Goal: Find specific page/section: Find specific page/section

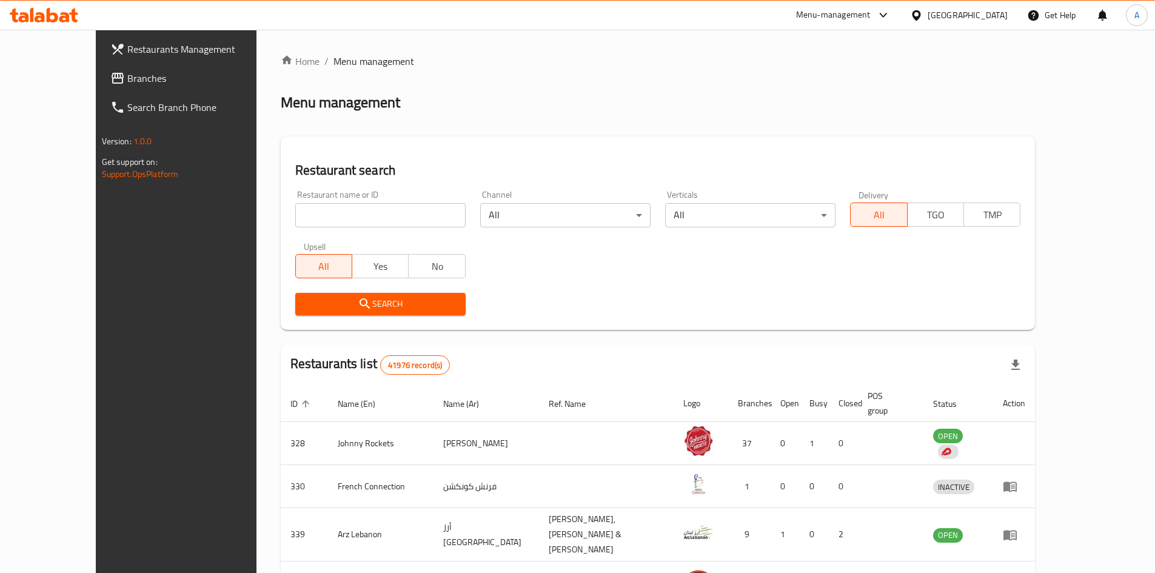
click at [295, 220] on input "search" at bounding box center [380, 215] width 170 height 24
paste input "652846"
click button "Search" at bounding box center [380, 304] width 170 height 22
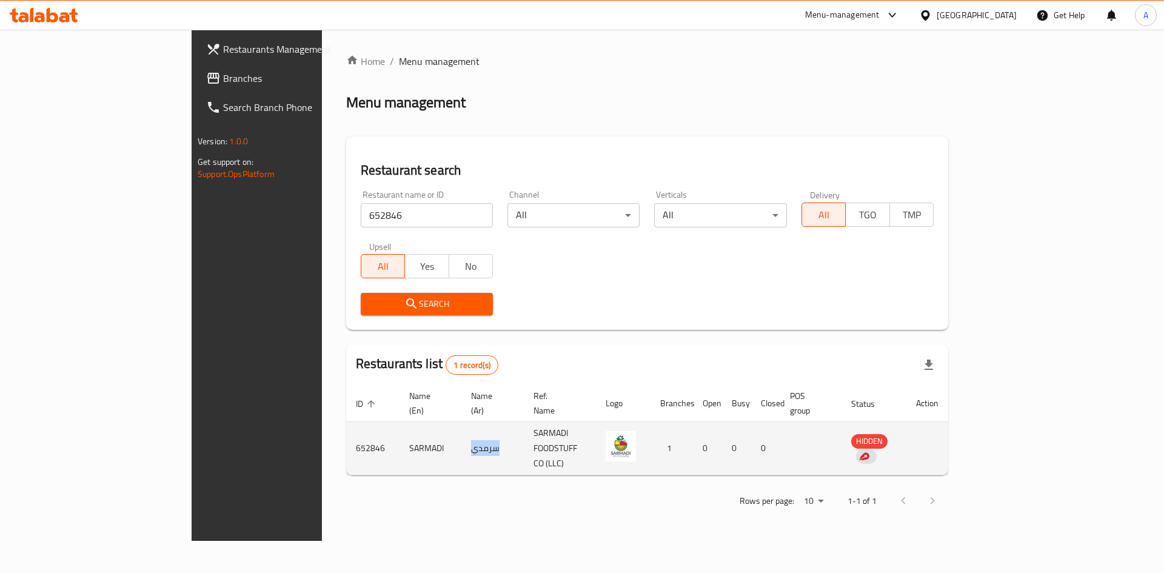
drag, startPoint x: 375, startPoint y: 429, endPoint x: 420, endPoint y: 429, distance: 45.5
click at [461, 429] on td "سرمدي" at bounding box center [492, 448] width 62 height 53
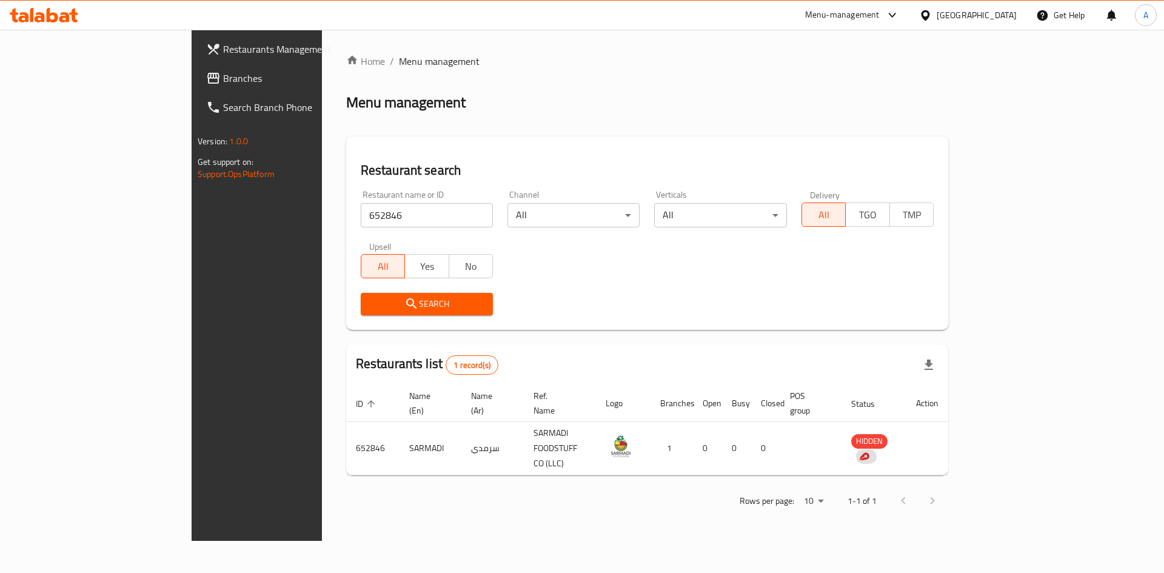
click at [361, 217] on input "652846" at bounding box center [427, 215] width 132 height 24
paste input "32772"
type input "632772"
click button "Search" at bounding box center [427, 304] width 132 height 22
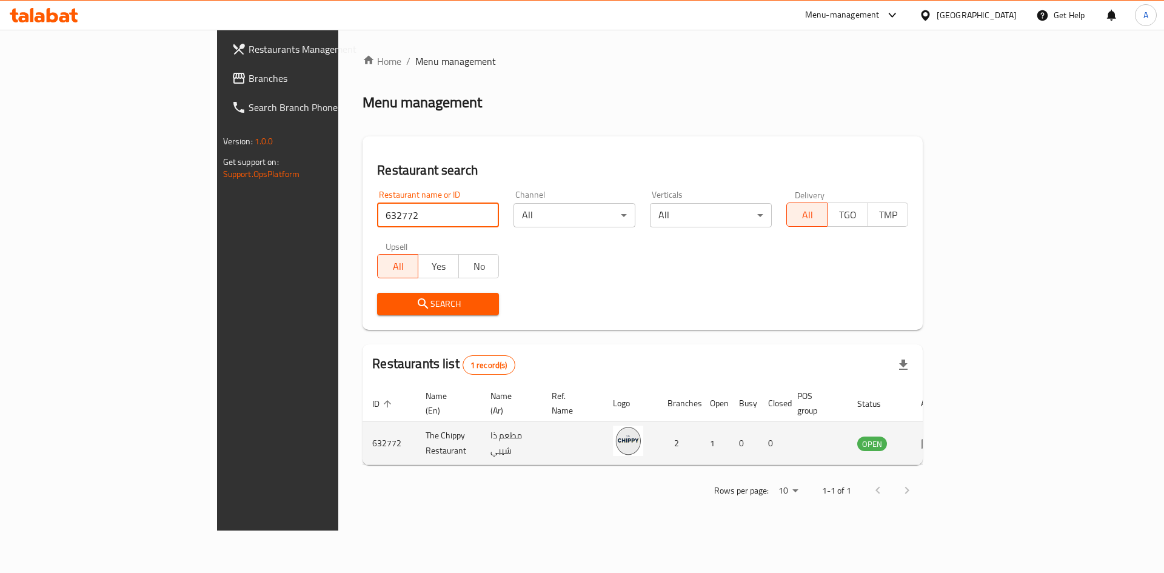
click at [935, 436] on icon "enhanced table" at bounding box center [928, 443] width 15 height 15
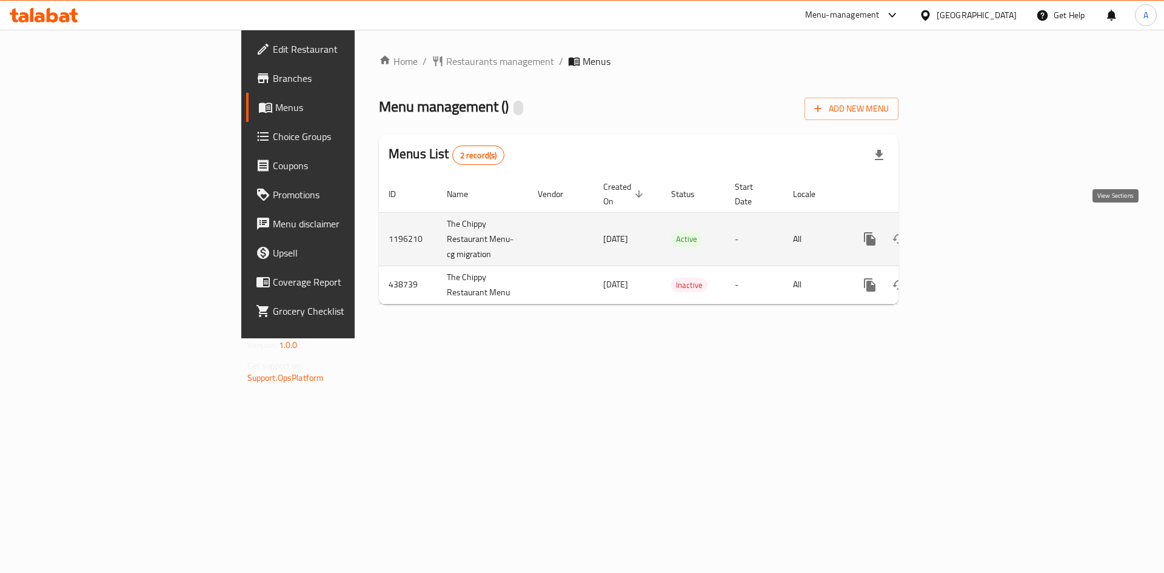
click at [972, 233] on link "enhanced table" at bounding box center [956, 238] width 29 height 29
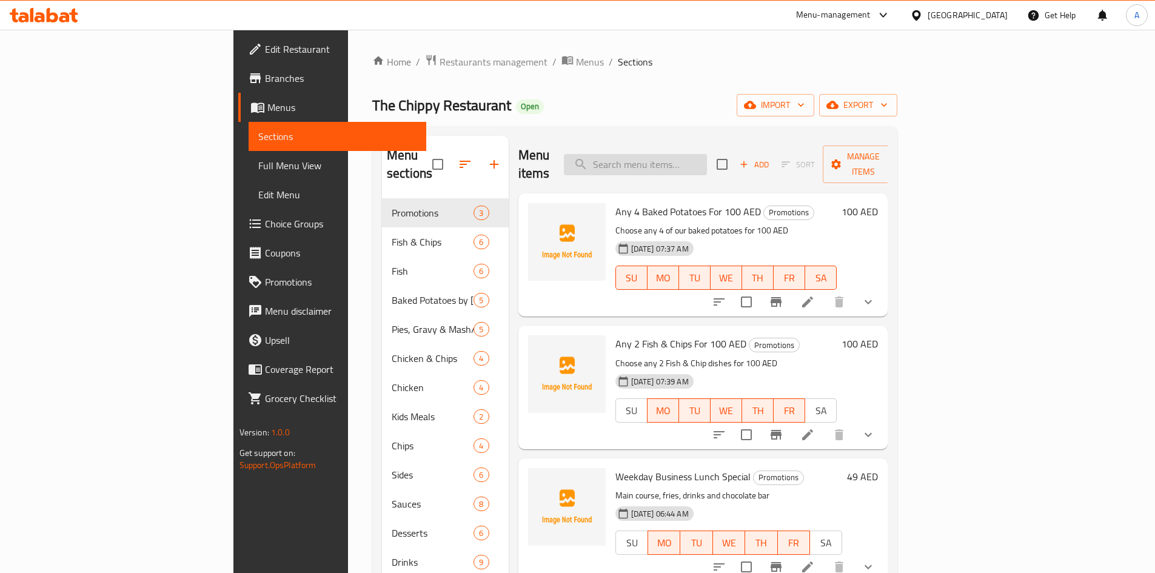
click at [667, 154] on input "search" at bounding box center [635, 164] width 143 height 21
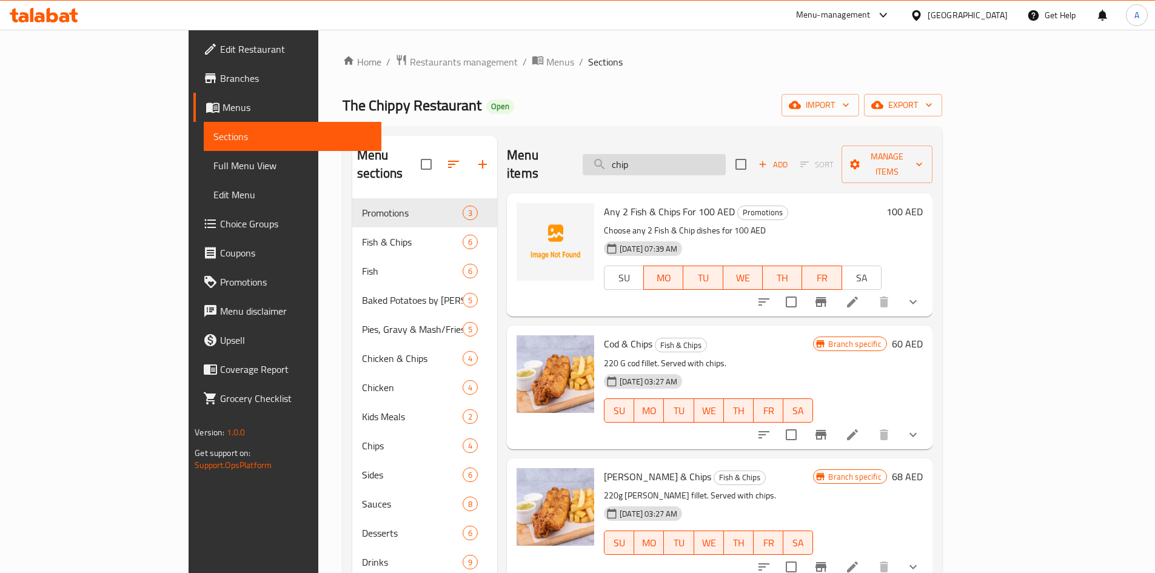
click at [725, 154] on input "chip" at bounding box center [653, 164] width 143 height 21
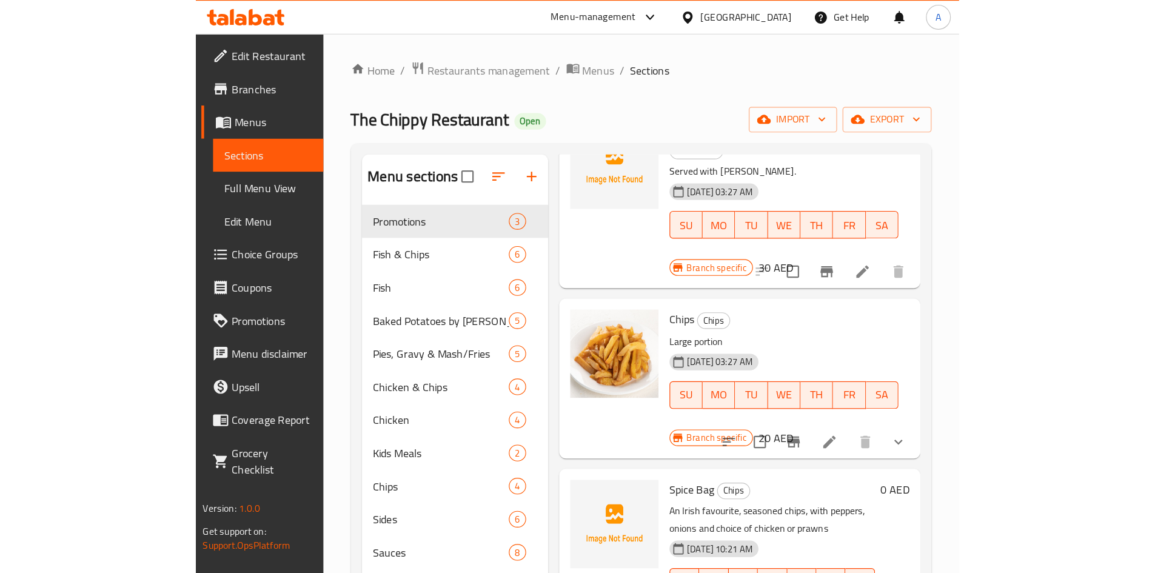
scroll to position [2475, 0]
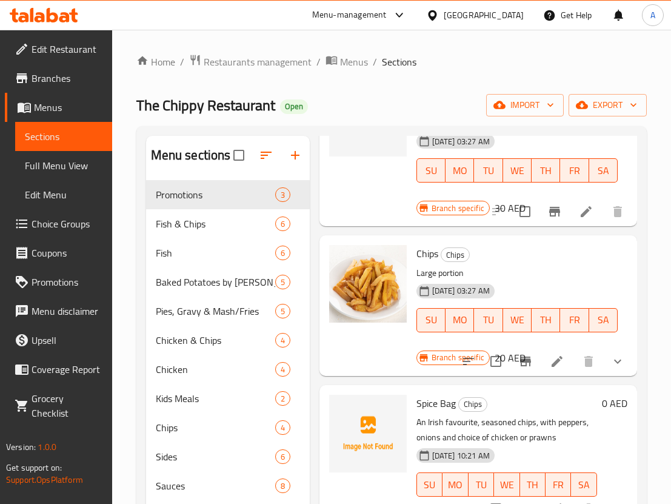
type input "chips"
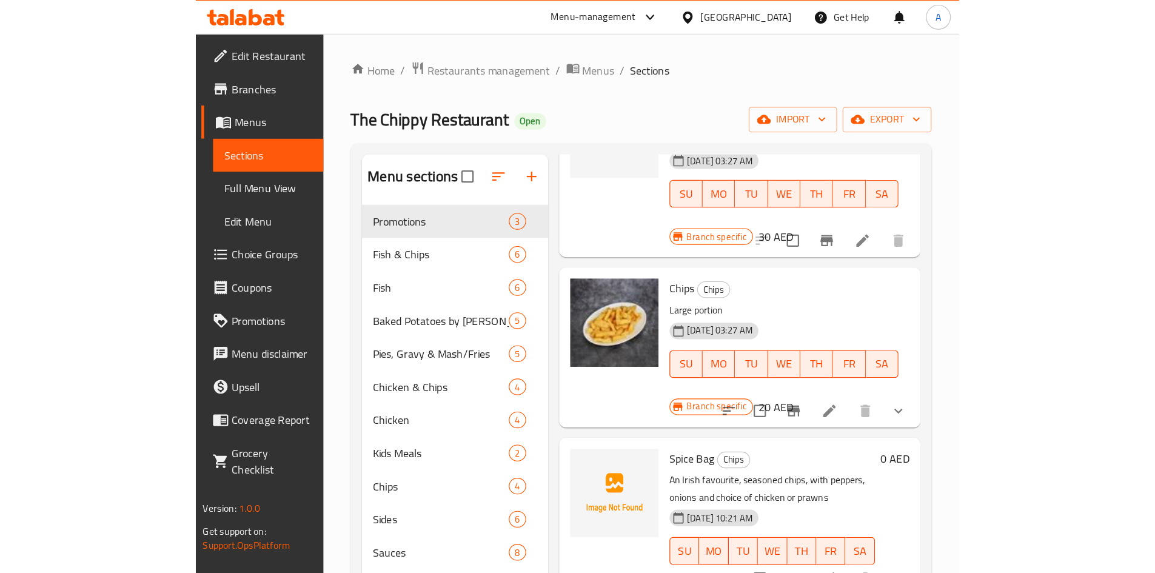
scroll to position [2106, 0]
